Goal: Contribute content: Add original content to the website for others to see

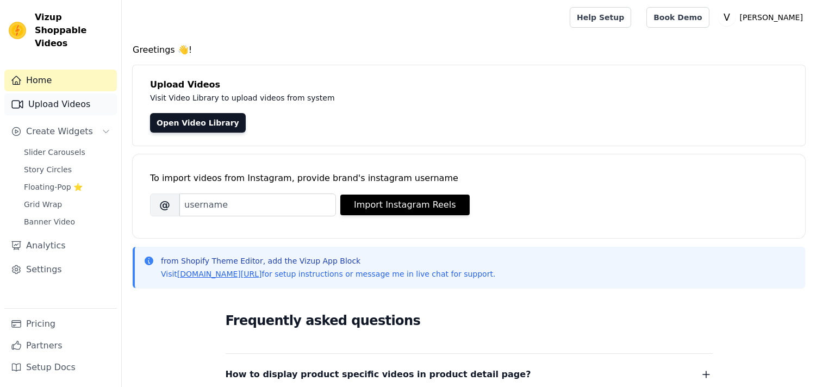
click at [46, 93] on link "Upload Videos" at bounding box center [60, 104] width 113 height 22
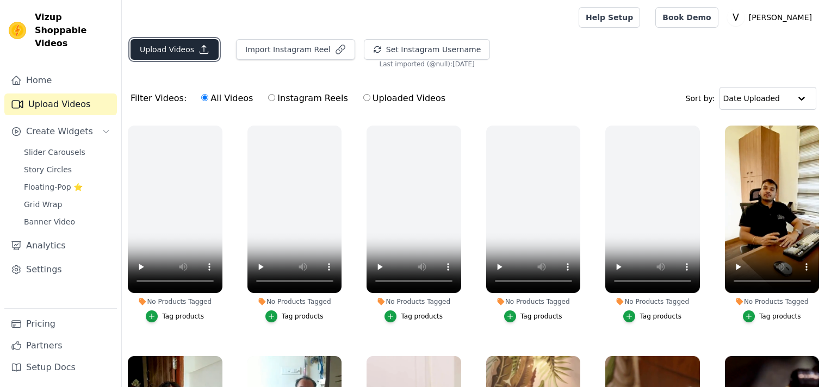
click at [166, 55] on button "Upload Videos" at bounding box center [174, 49] width 88 height 21
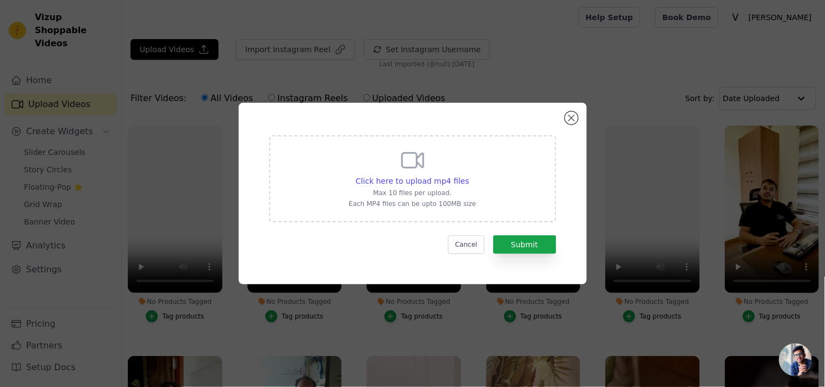
click at [345, 210] on div "Click here to upload mp4 files Max 10 files per upload. Each MP4 files can be u…" at bounding box center [412, 178] width 287 height 87
click at [469, 176] on input "Click here to upload mp4 files Max 10 files per upload. Each MP4 files can be u…" at bounding box center [469, 175] width 1 height 1
type input "C:\fakepath\digestion and detox.mp4"
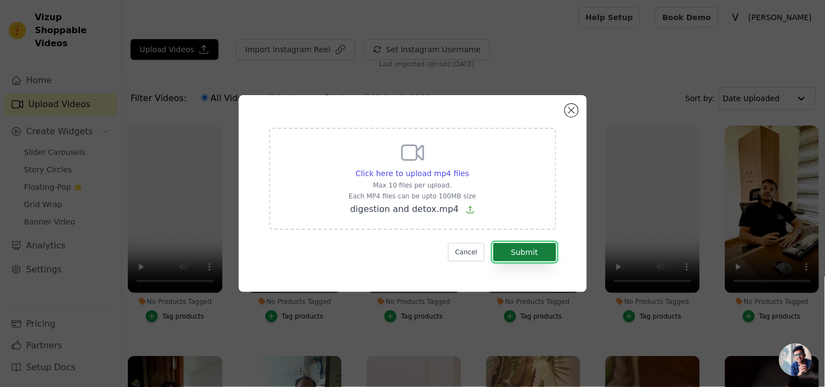
click at [535, 249] on button "Submit" at bounding box center [524, 252] width 63 height 18
click at [572, 111] on button "Close modal" at bounding box center [571, 110] width 13 height 13
